Goal: Find specific page/section

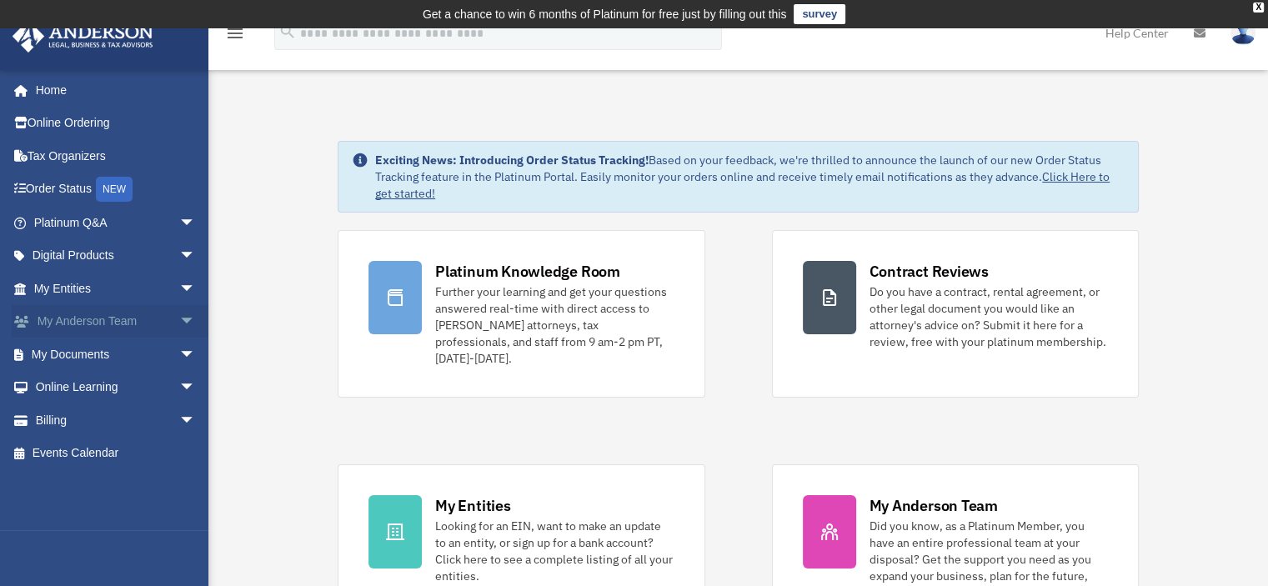
click at [179, 323] on span "arrow_drop_down" at bounding box center [195, 322] width 33 height 34
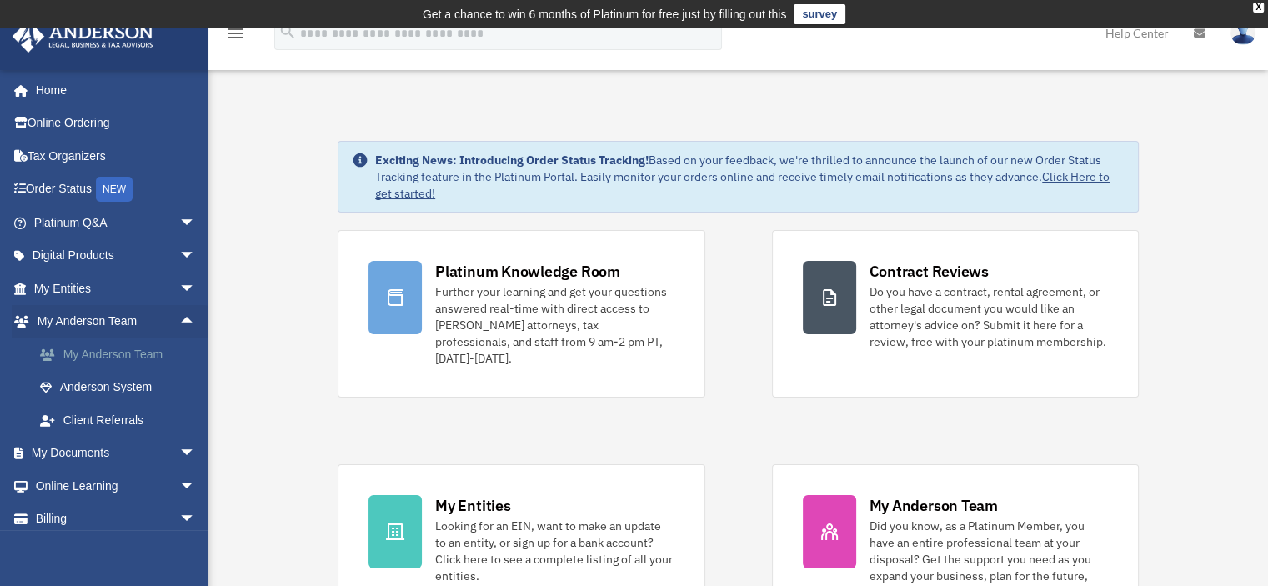
click at [142, 350] on link "My Anderson Team" at bounding box center [122, 354] width 198 height 33
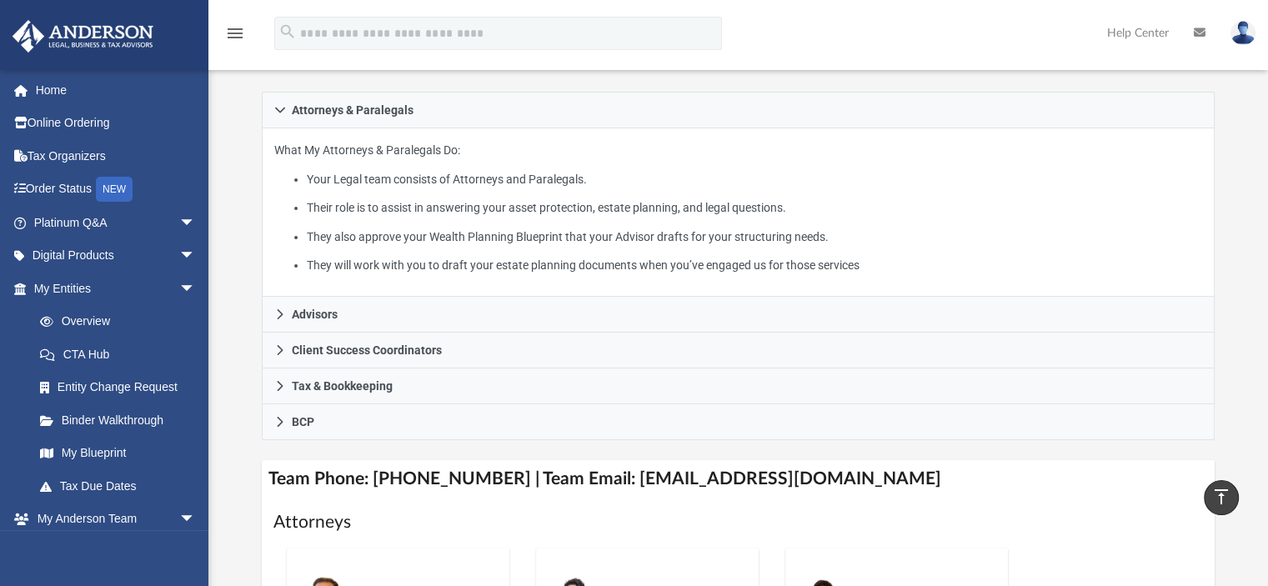
scroll to position [234, 0]
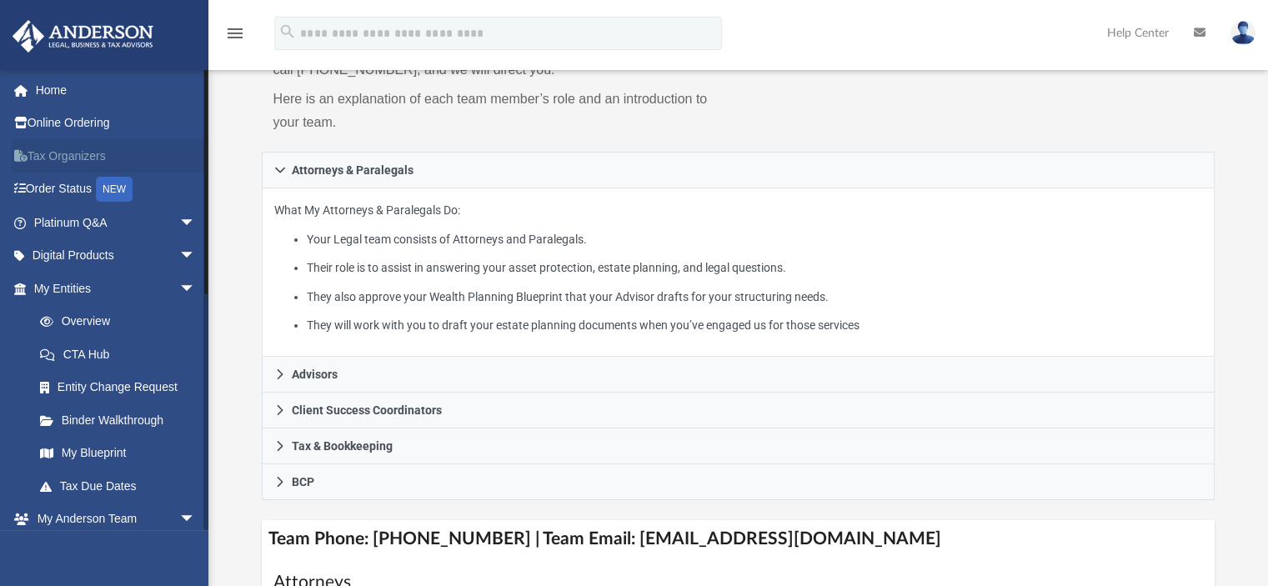
click at [44, 148] on link "Tax Organizers" at bounding box center [116, 155] width 209 height 33
